Goal: Information Seeking & Learning: Check status

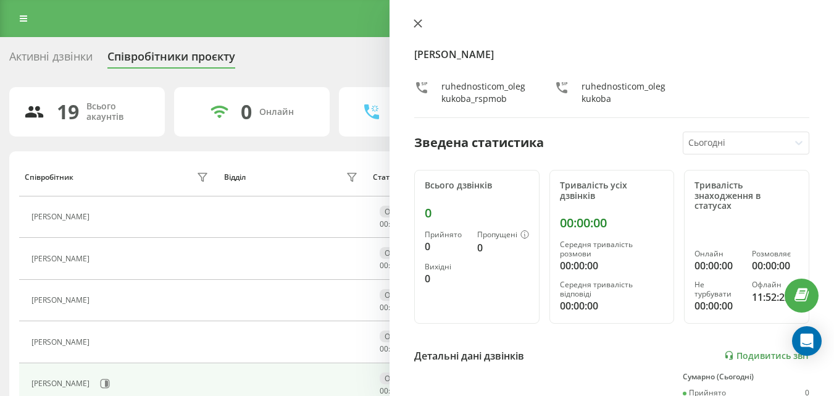
click at [415, 21] on icon at bounding box center [417, 23] width 7 height 7
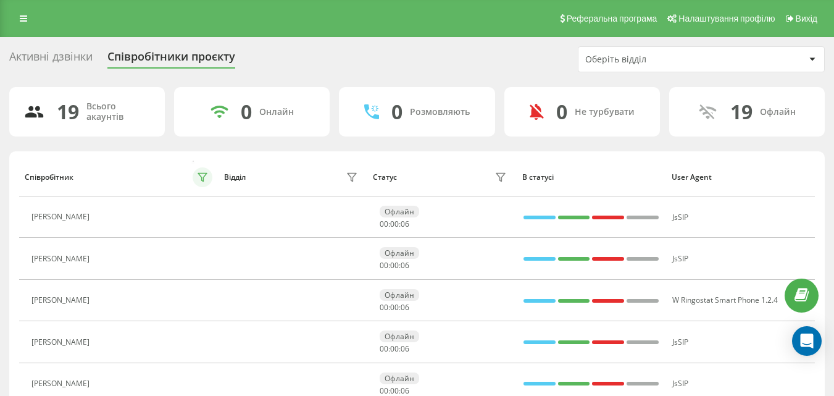
click at [209, 178] on button at bounding box center [203, 177] width 20 height 20
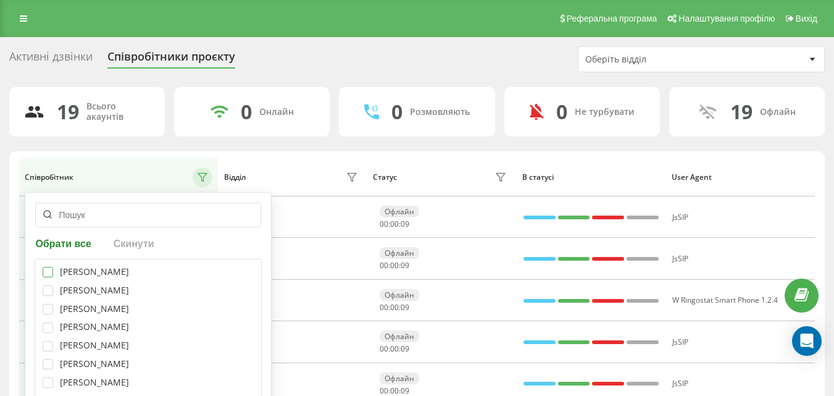
click at [44, 267] on label at bounding box center [48, 267] width 10 height 0
checkbox input "true"
click at [49, 285] on label at bounding box center [48, 285] width 10 height 0
checkbox input "true"
click at [55, 306] on div "[PERSON_NAME]" at bounding box center [148, 309] width 211 height 10
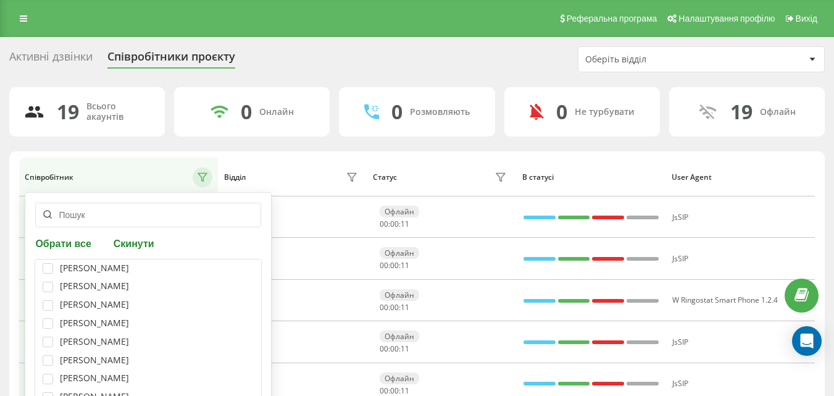
scroll to position [62, 0]
click at [46, 260] on label at bounding box center [48, 260] width 10 height 0
checkbox input "true"
click at [49, 279] on label at bounding box center [48, 279] width 10 height 0
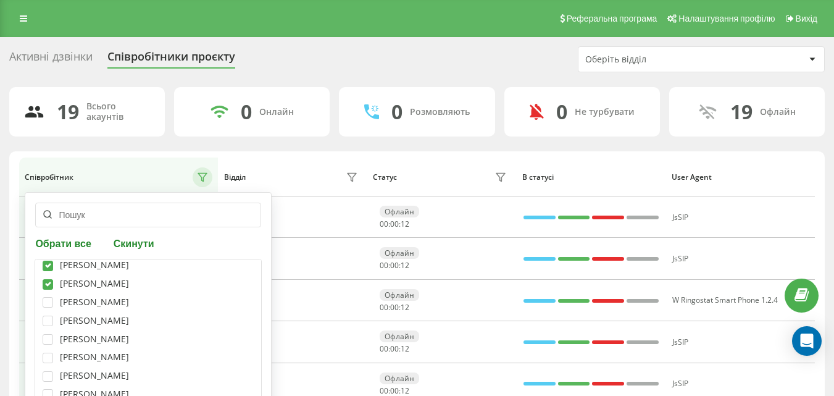
checkbox input "true"
click at [49, 297] on label at bounding box center [48, 297] width 10 height 0
checkbox input "true"
click at [54, 318] on div "[PERSON_NAME]" at bounding box center [148, 320] width 211 height 10
click at [49, 315] on label at bounding box center [48, 315] width 10 height 0
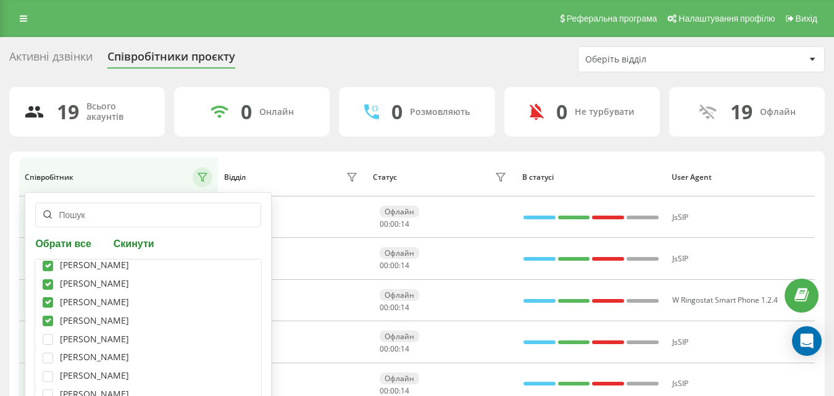
checkbox input "true"
click at [48, 334] on label at bounding box center [48, 334] width 10 height 0
checkbox input "true"
click at [48, 352] on label at bounding box center [48, 352] width 10 height 0
checkbox input "true"
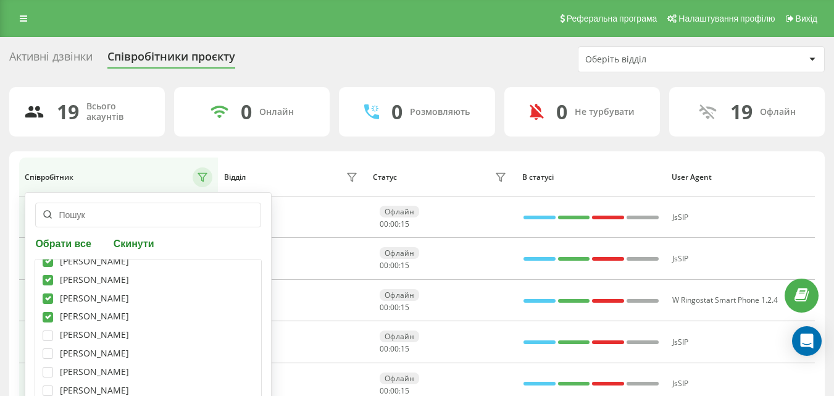
scroll to position [123, 0]
click at [48, 309] on label at bounding box center [48, 309] width 10 height 0
checkbox input "true"
click at [49, 346] on label at bounding box center [48, 346] width 10 height 0
checkbox input "true"
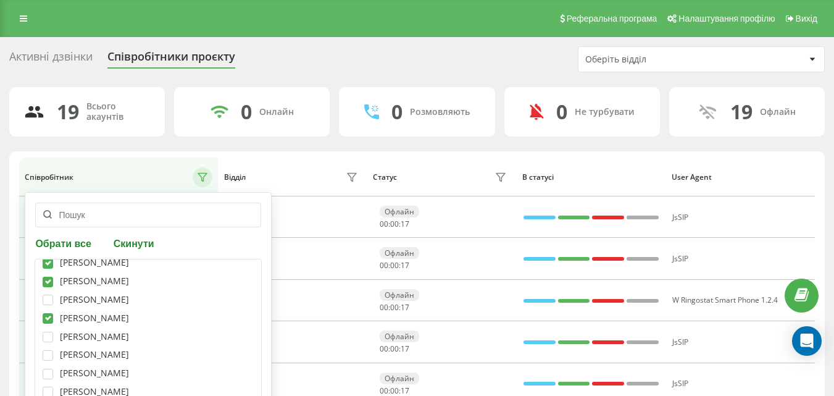
scroll to position [185, 0]
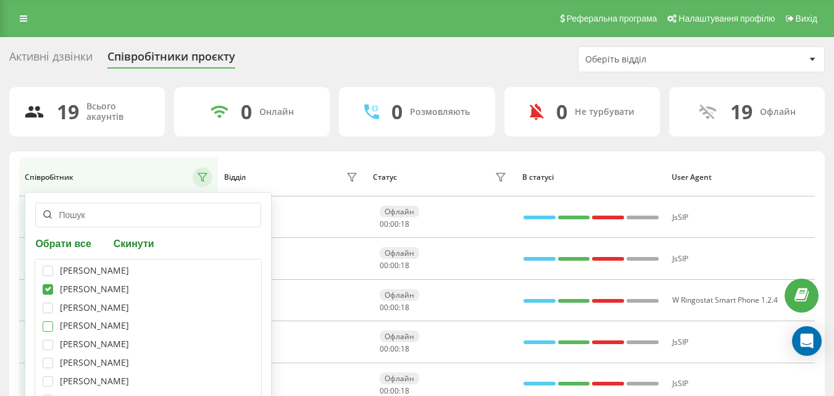
click at [44, 321] on label at bounding box center [48, 321] width 10 height 0
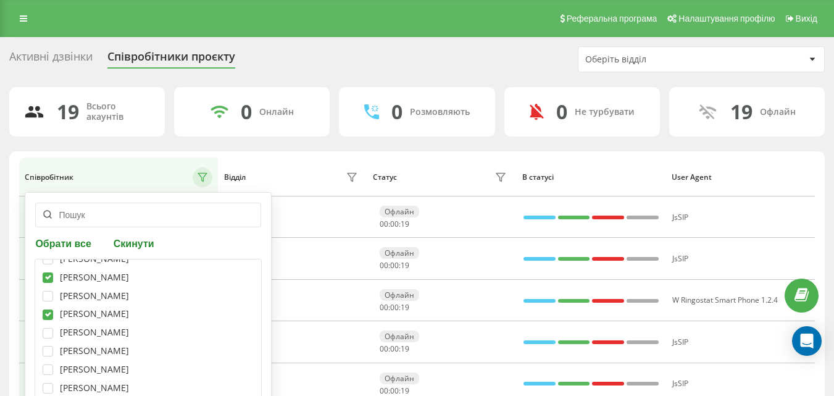
scroll to position [206, 0]
click at [44, 309] on label at bounding box center [48, 309] width 10 height 0
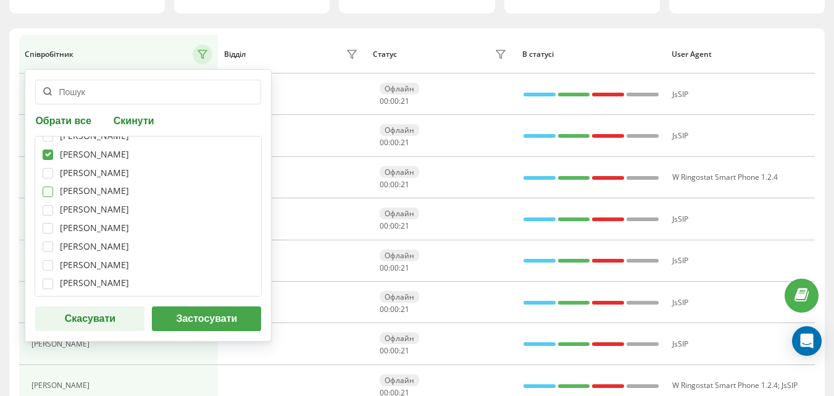
scroll to position [123, 0]
click at [47, 186] on label at bounding box center [48, 186] width 10 height 0
checkbox input "true"
click at [55, 277] on div "[PERSON_NAME]" at bounding box center [148, 282] width 211 height 10
click at [49, 278] on label at bounding box center [48, 278] width 10 height 0
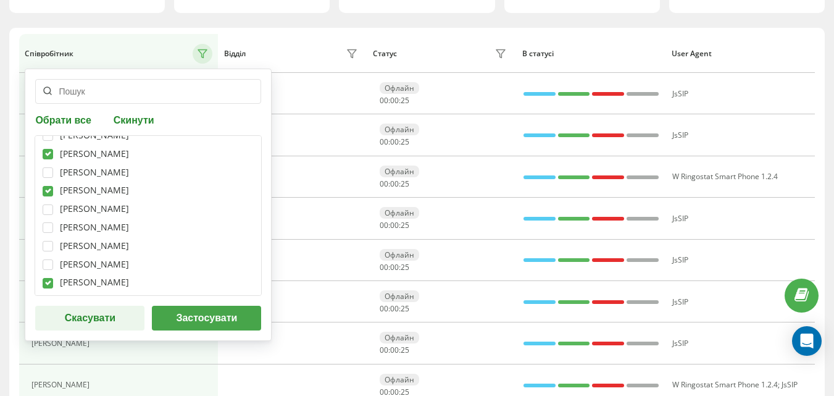
checkbox input "true"
click at [48, 222] on label at bounding box center [48, 222] width 10 height 0
checkbox input "true"
click at [188, 323] on button "Застосувати" at bounding box center [206, 317] width 109 height 25
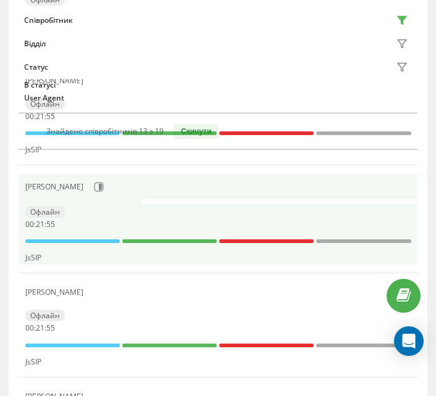
scroll to position [370, 0]
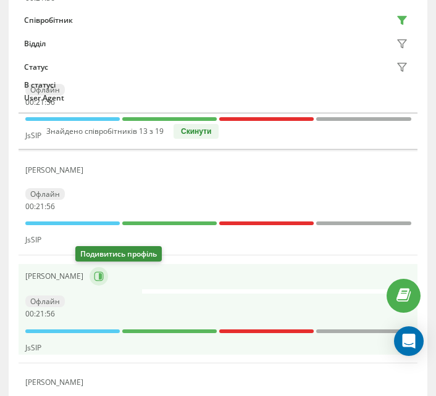
click at [89, 272] on button at bounding box center [98, 276] width 19 height 19
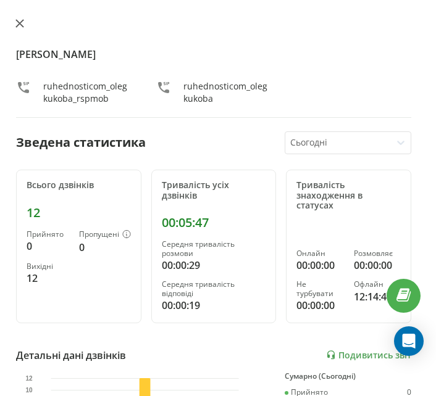
click at [25, 28] on button at bounding box center [20, 25] width 16 height 12
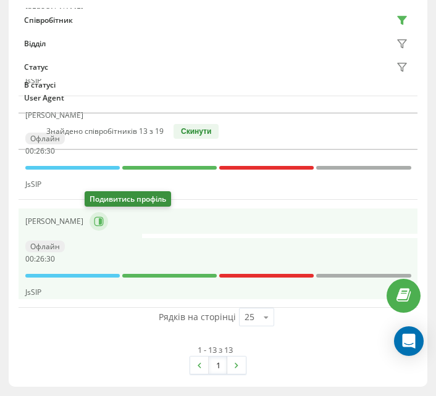
click at [96, 214] on button at bounding box center [98, 221] width 19 height 19
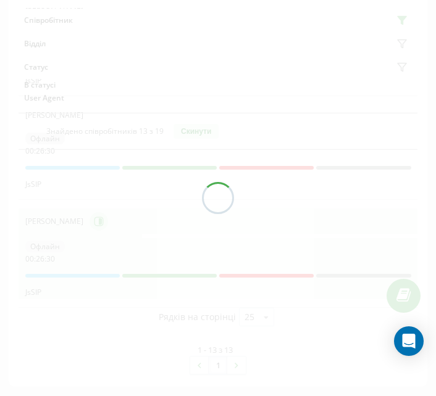
scroll to position [1358, 0]
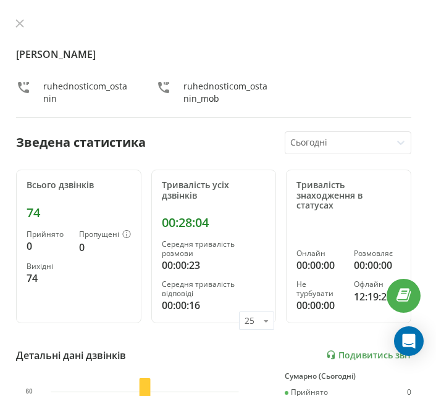
click at [20, 17] on div "[PERSON_NAME] ruhednosticom_ostanin ruhednosticom_ostanin_mob Зведена статистик…" at bounding box center [213, 198] width 444 height 396
click at [21, 24] on icon at bounding box center [19, 23] width 7 height 7
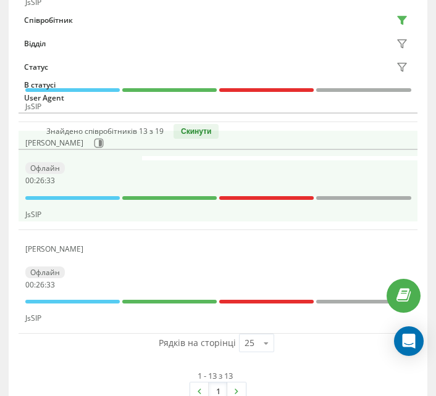
scroll to position [1297, 0]
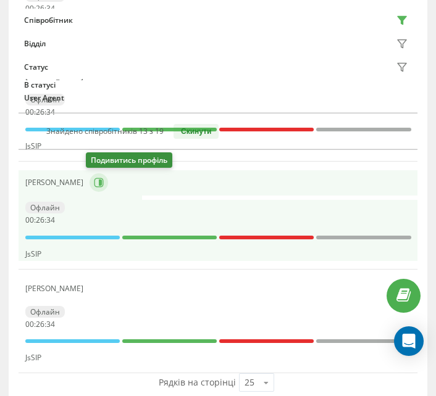
click at [101, 180] on button at bounding box center [98, 182] width 19 height 19
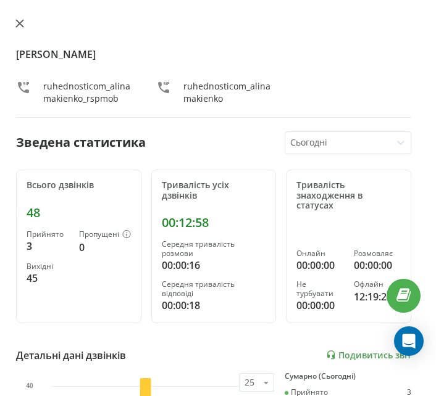
click at [15, 25] on button at bounding box center [20, 25] width 16 height 12
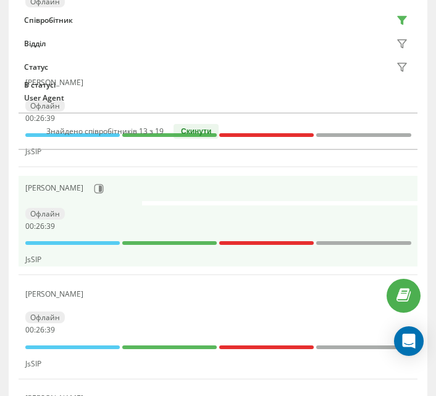
scroll to position [1173, 0]
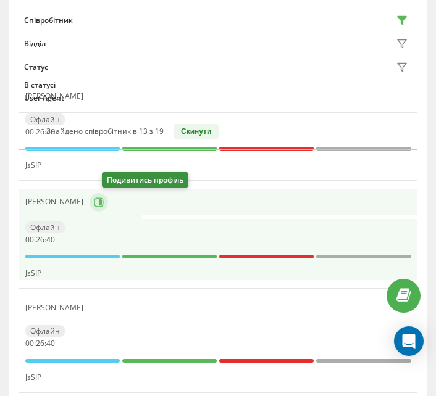
click at [107, 211] on button at bounding box center [98, 202] width 19 height 19
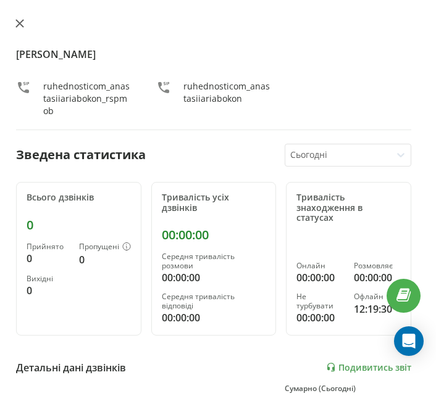
click at [12, 30] on button at bounding box center [20, 25] width 16 height 12
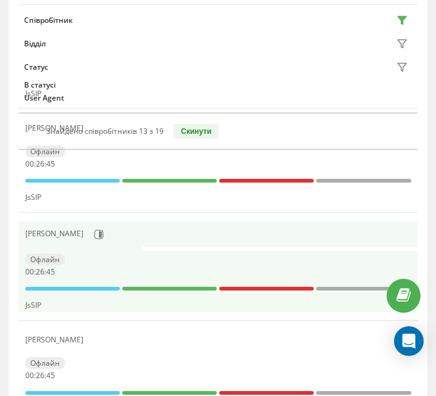
scroll to position [1111, 0]
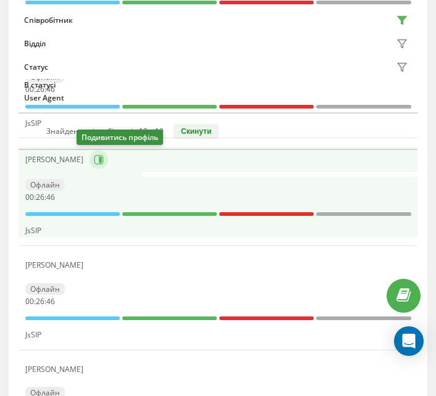
click at [99, 158] on icon at bounding box center [100, 160] width 3 height 6
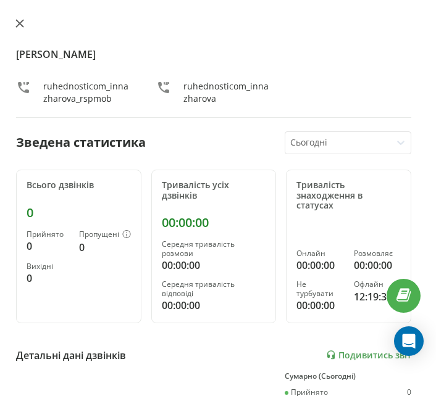
click at [22, 20] on icon at bounding box center [19, 23] width 9 height 9
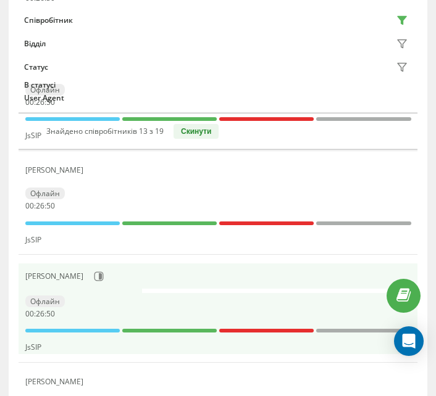
scroll to position [926, 0]
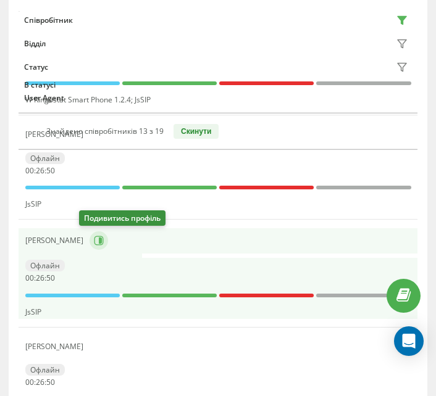
click at [99, 240] on icon at bounding box center [100, 241] width 3 height 6
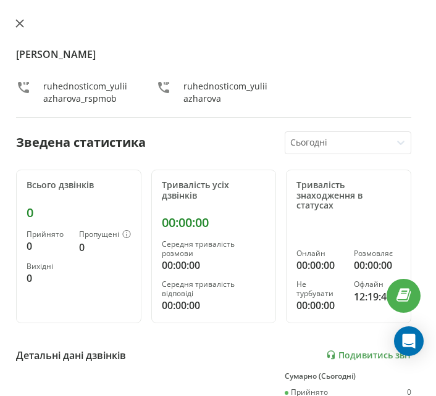
click at [14, 26] on button at bounding box center [20, 25] width 16 height 12
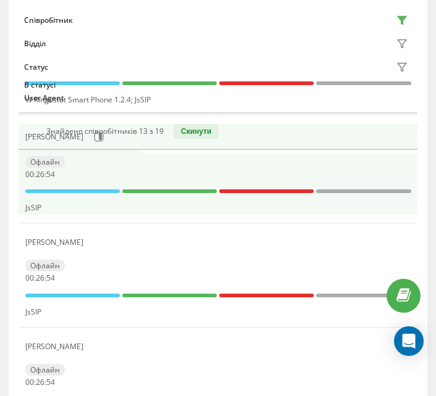
scroll to position [865, 0]
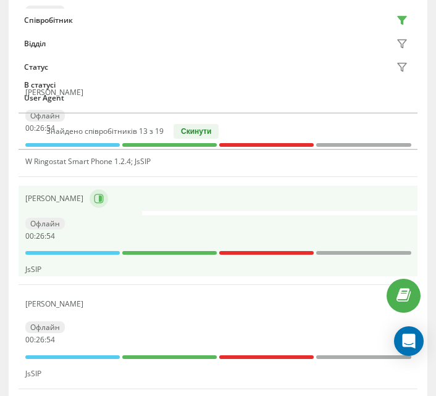
click at [108, 205] on button at bounding box center [98, 198] width 19 height 19
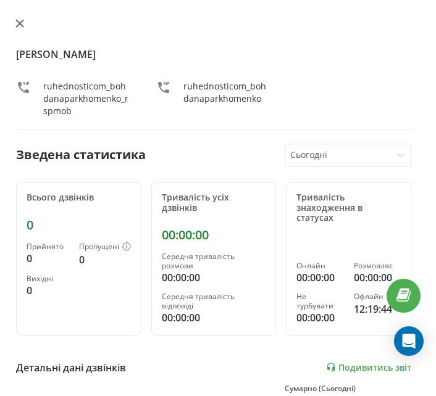
click at [25, 27] on button at bounding box center [20, 25] width 16 height 12
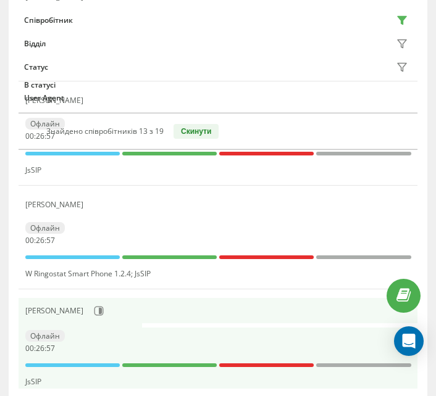
scroll to position [741, 0]
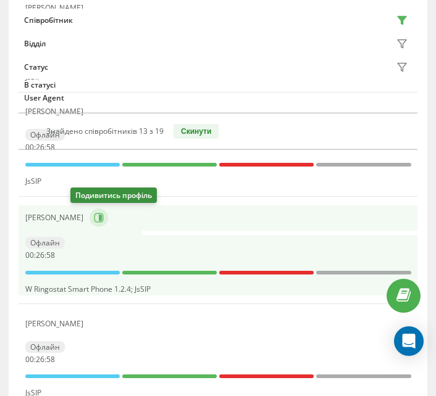
click at [94, 215] on icon at bounding box center [99, 218] width 10 height 10
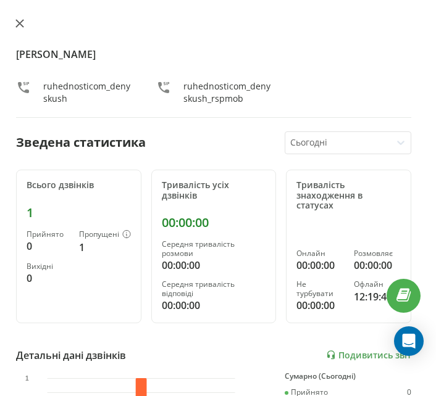
click at [22, 23] on icon at bounding box center [19, 23] width 9 height 9
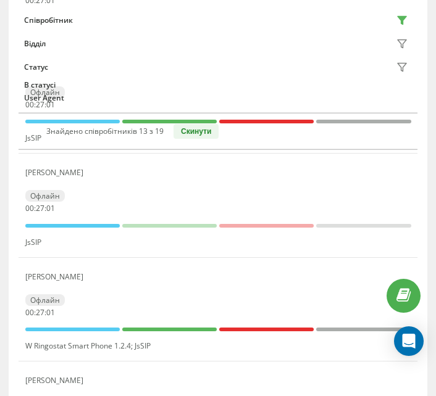
scroll to position [679, 0]
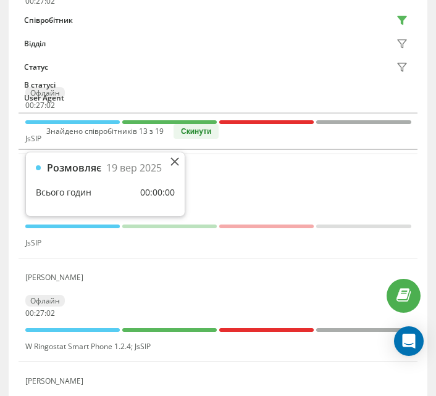
click at [166, 165] on div "Розмовляє [DATE]" at bounding box center [105, 168] width 139 height 12
click at [176, 162] on icon at bounding box center [174, 160] width 7 height 7
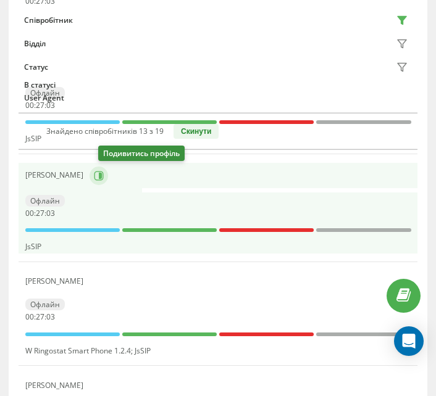
click at [102, 173] on icon at bounding box center [100, 175] width 3 height 6
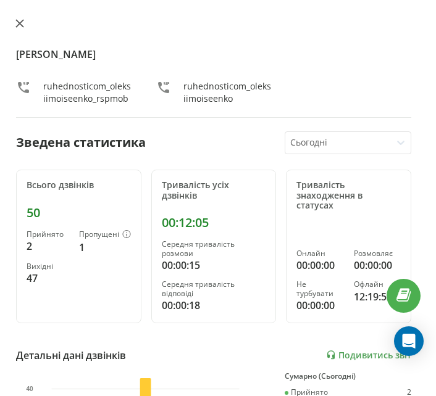
click at [20, 23] on icon at bounding box center [19, 23] width 7 height 7
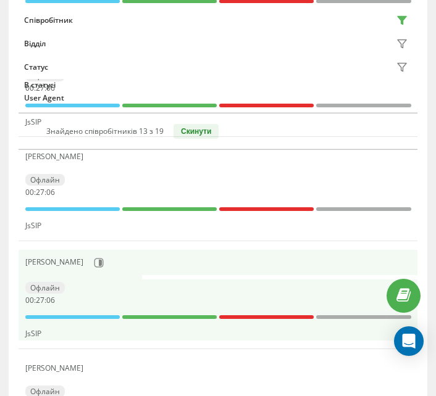
scroll to position [556, 0]
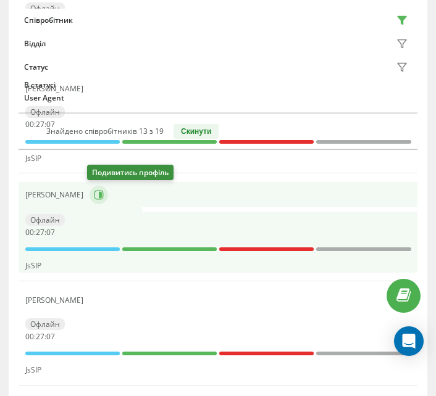
click at [94, 195] on icon at bounding box center [99, 195] width 10 height 10
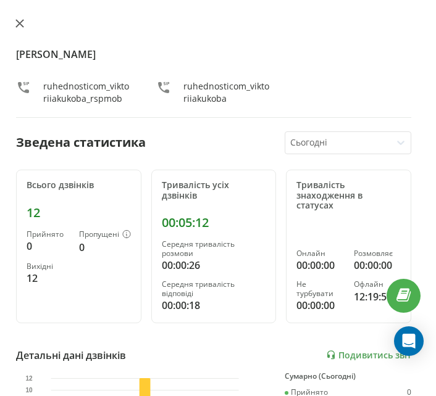
click at [20, 24] on icon at bounding box center [19, 23] width 7 height 7
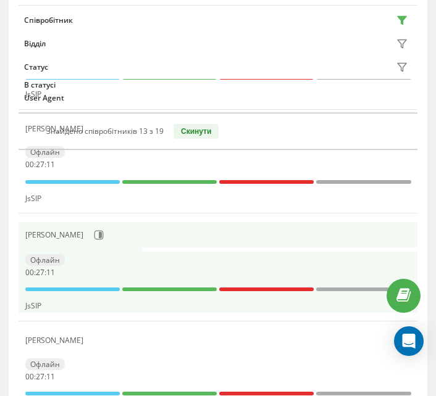
scroll to position [494, 0]
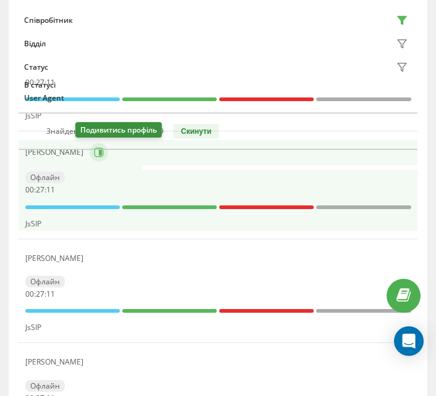
click at [94, 156] on icon at bounding box center [99, 152] width 10 height 10
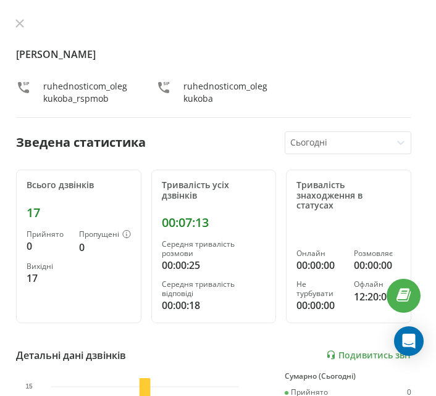
click at [17, 19] on icon at bounding box center [19, 23] width 9 height 9
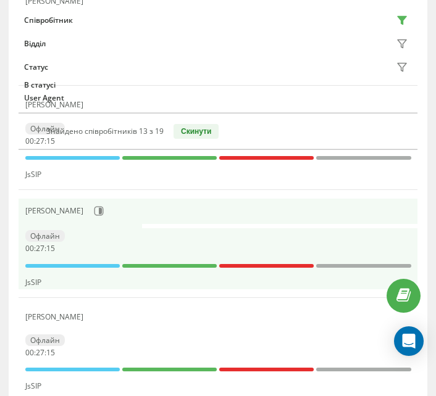
scroll to position [371, 0]
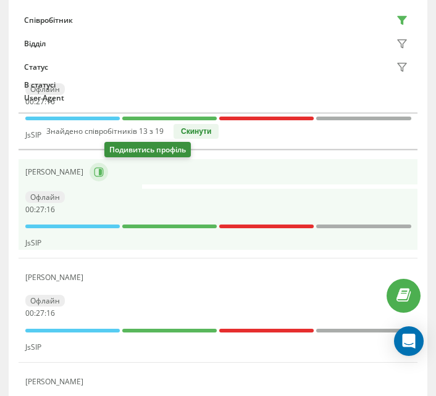
click at [104, 169] on icon at bounding box center [99, 172] width 10 height 10
